Goal: Check status: Check status

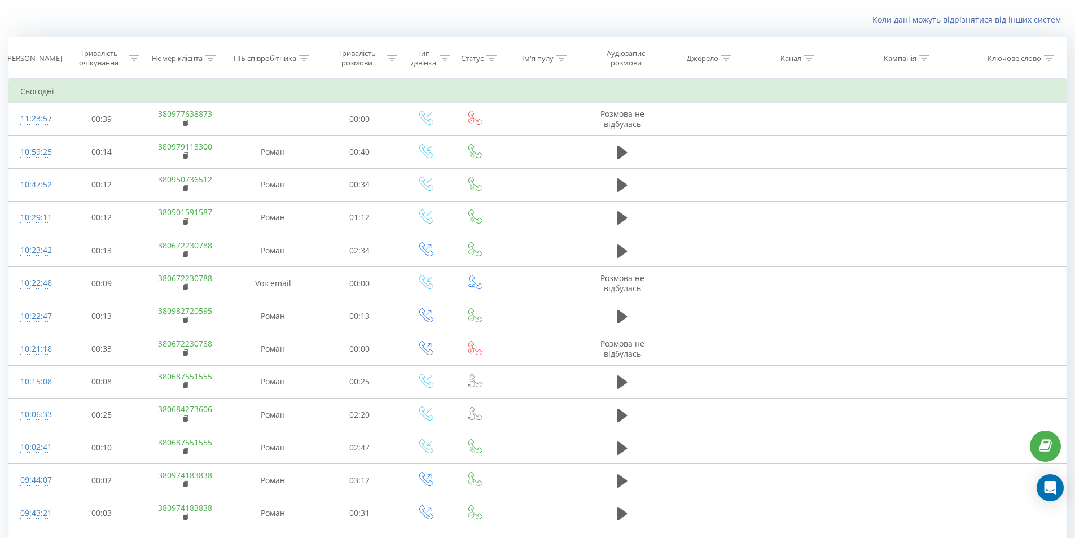
scroll to position [386, 0]
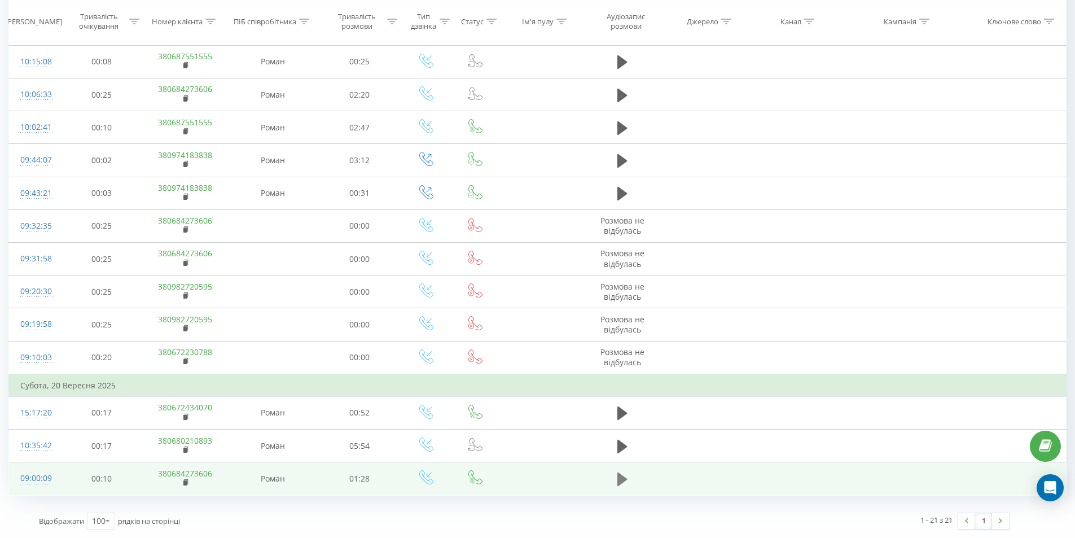
click at [619, 479] on icon at bounding box center [623, 480] width 10 height 14
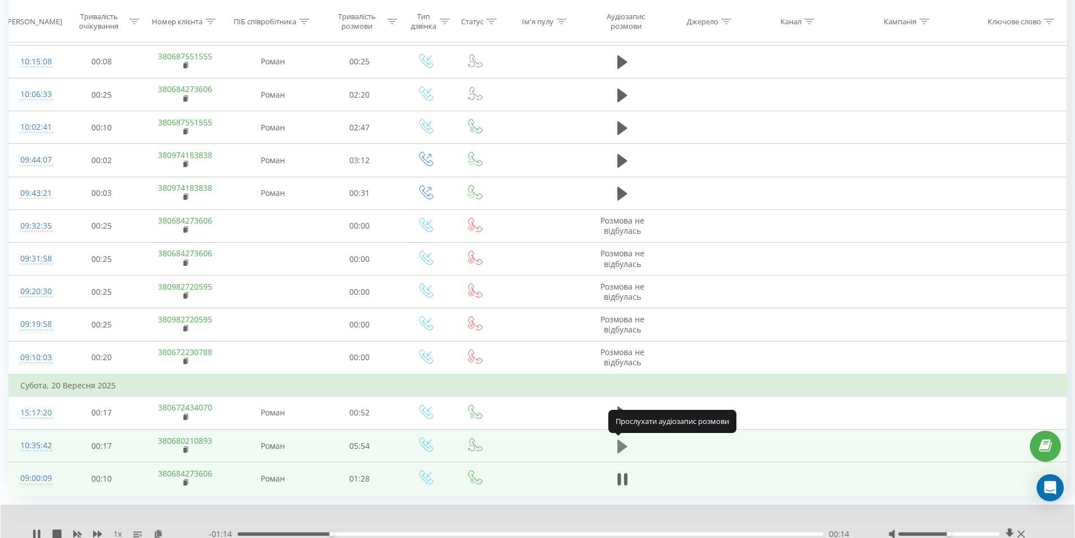
click at [620, 443] on icon at bounding box center [623, 446] width 10 height 14
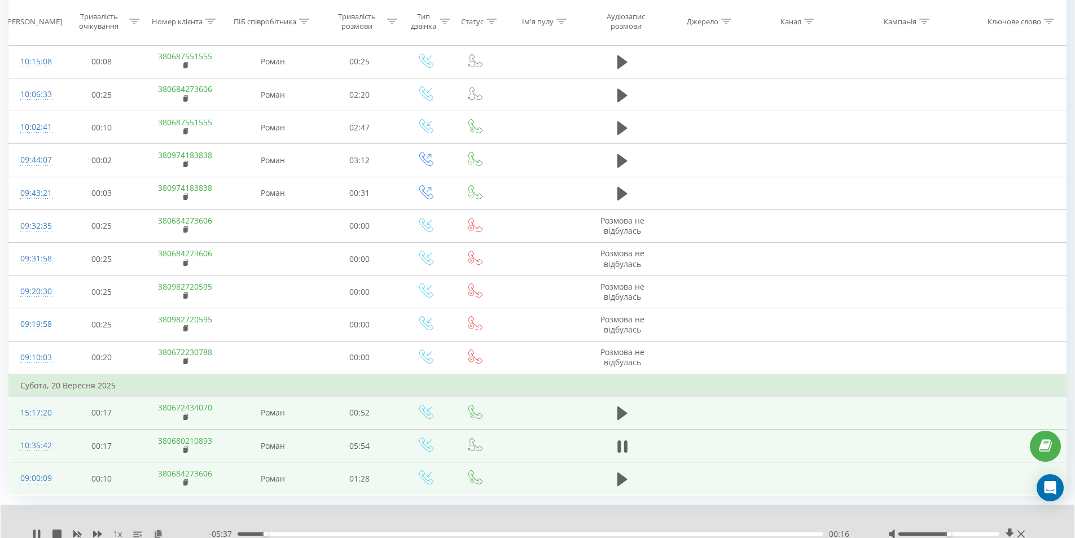
click at [611, 419] on td at bounding box center [622, 412] width 78 height 33
click at [620, 417] on icon at bounding box center [623, 413] width 10 height 14
drag, startPoint x: 546, startPoint y: 533, endPoint x: 571, endPoint y: 534, distance: 25.4
click at [548, 533] on div "00:27" at bounding box center [531, 533] width 586 height 3
click at [605, 534] on div "00:29" at bounding box center [531, 533] width 586 height 3
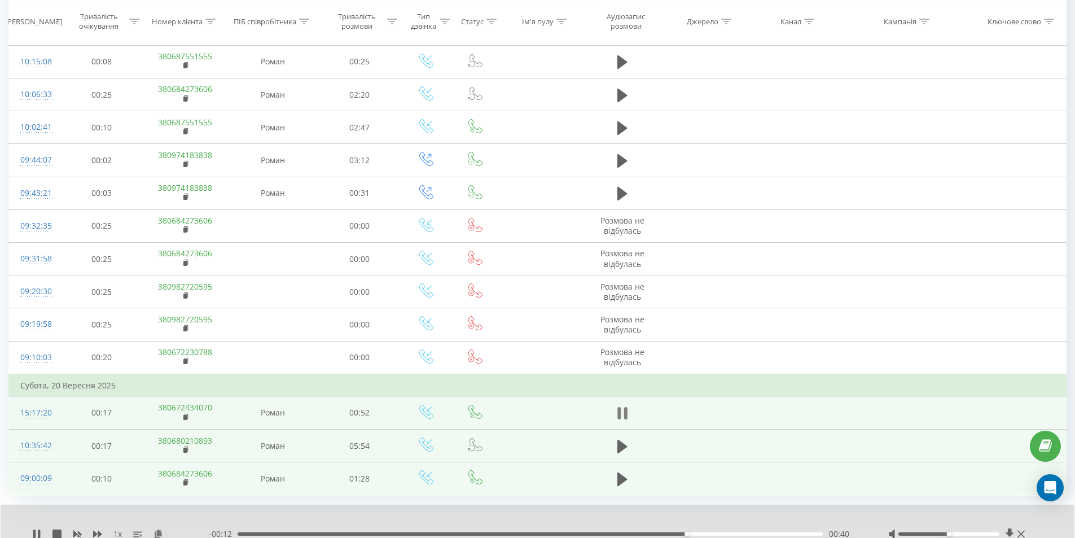
click at [630, 418] on button at bounding box center [622, 413] width 17 height 17
click at [183, 417] on icon at bounding box center [186, 417] width 6 height 8
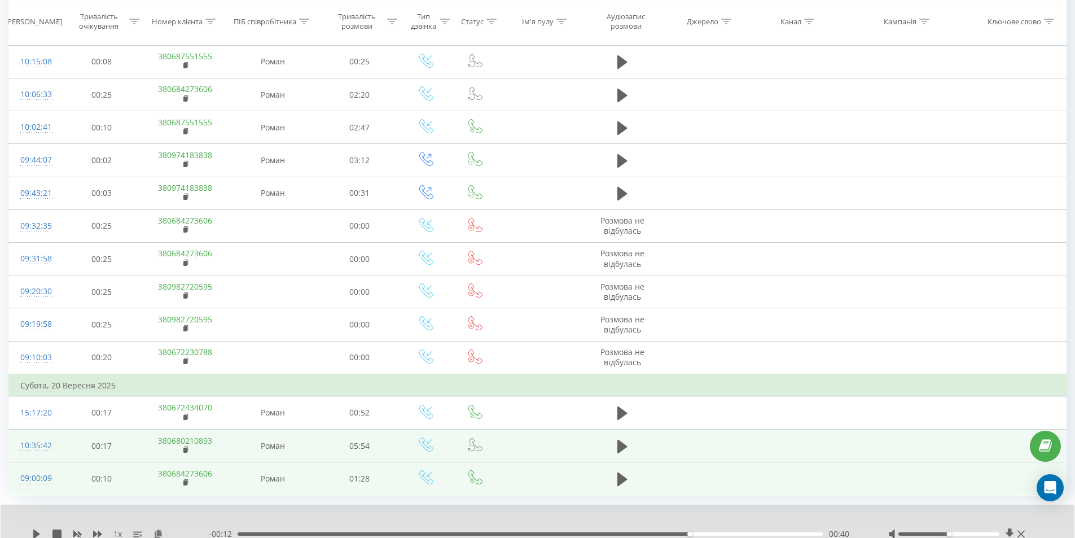
scroll to position [0, 0]
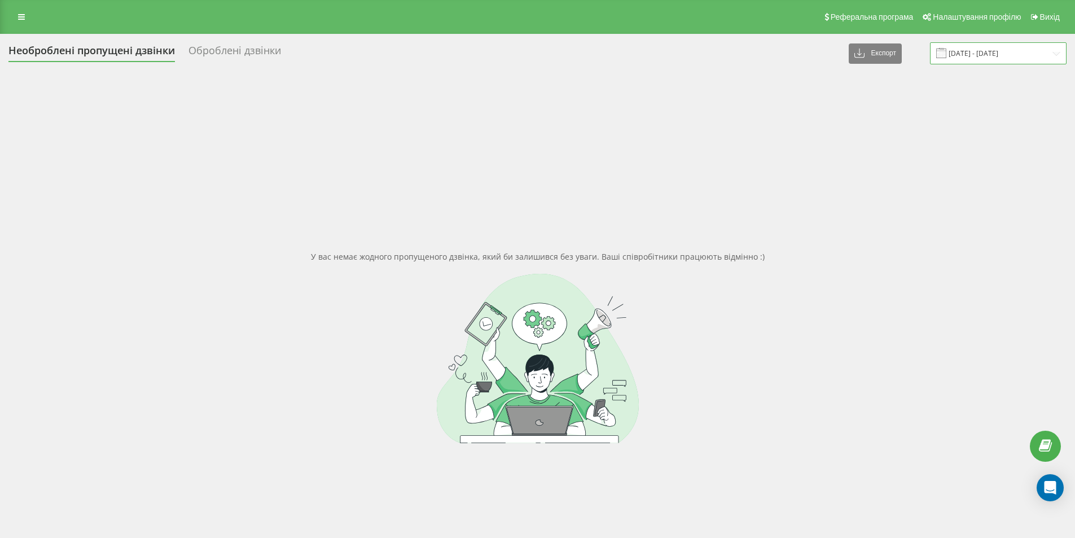
click at [993, 52] on input "[DATE] - [DATE]" at bounding box center [998, 53] width 137 height 22
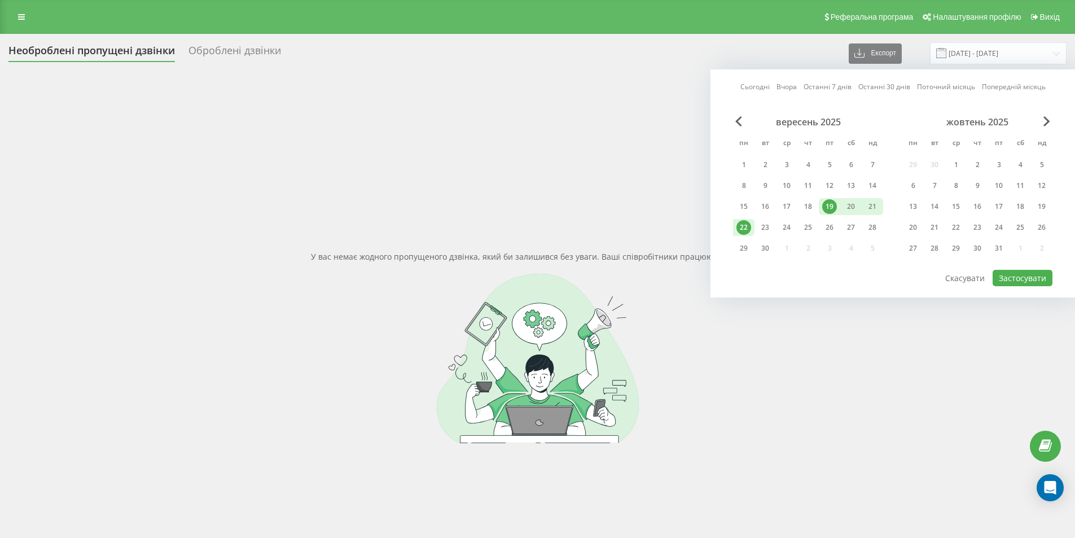
click at [742, 231] on div "22" at bounding box center [744, 227] width 15 height 15
click at [1033, 282] on button "Застосувати" at bounding box center [1023, 278] width 60 height 16
type input "[DATE] - [DATE]"
